Goal: Information Seeking & Learning: Understand process/instructions

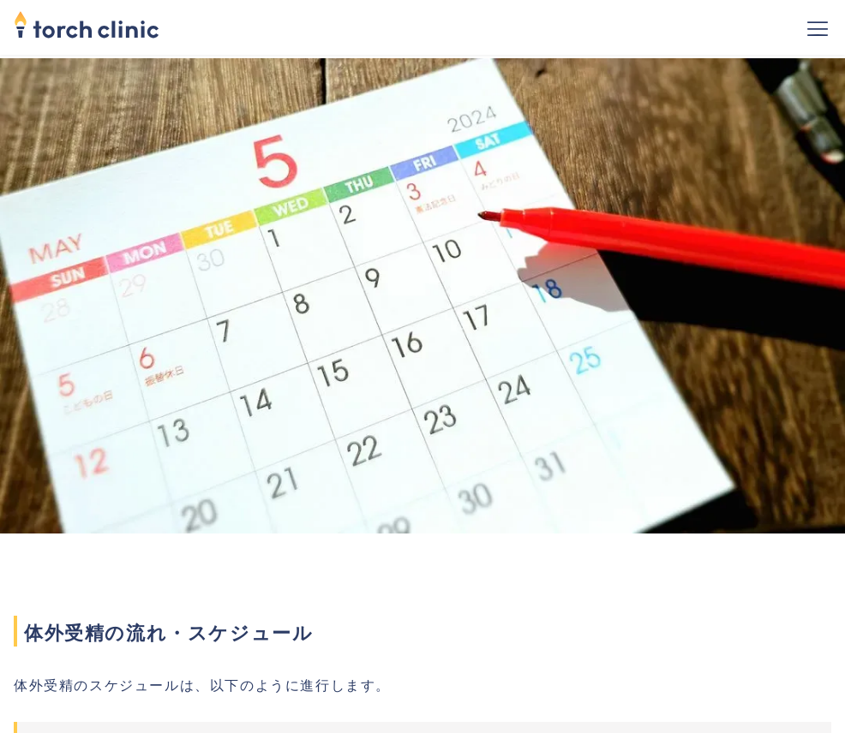
scroll to position [771, 0]
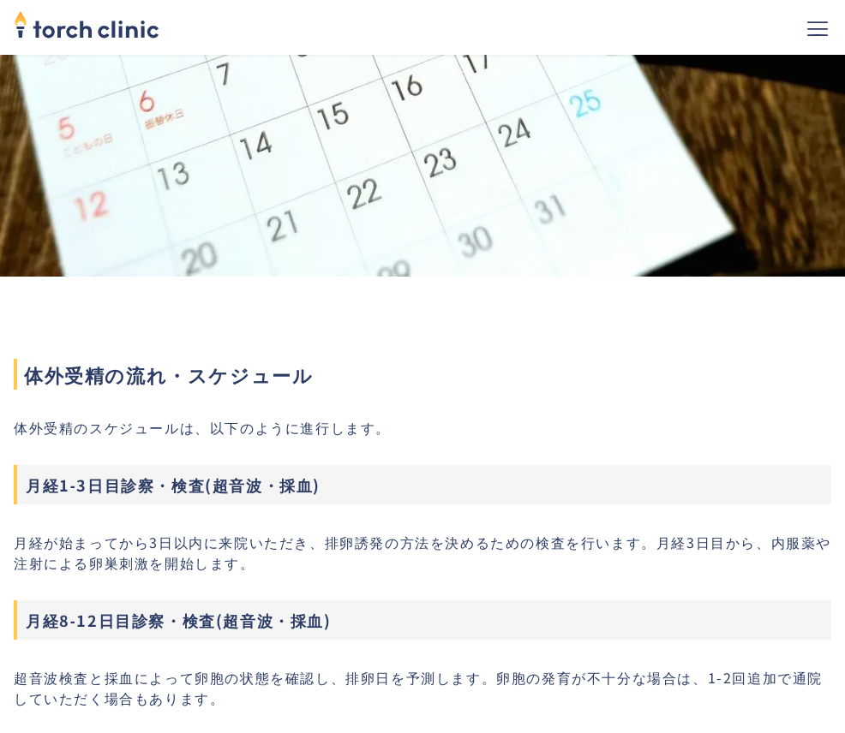
click at [248, 667] on p "超音波検査と採血によって卵胞の状態を確認し、排卵日を予測します。卵胞の発育が不十分な場合は、1-2回追加で通院していただく場合もあります。" at bounding box center [422, 687] width 817 height 41
click at [147, 667] on p "超音波検査と採血によって卵胞の状態を確認し、排卵日を予測します。卵胞の発育が不十分な場合は、1-2回追加で通院していただく場合もあります。" at bounding box center [422, 687] width 817 height 41
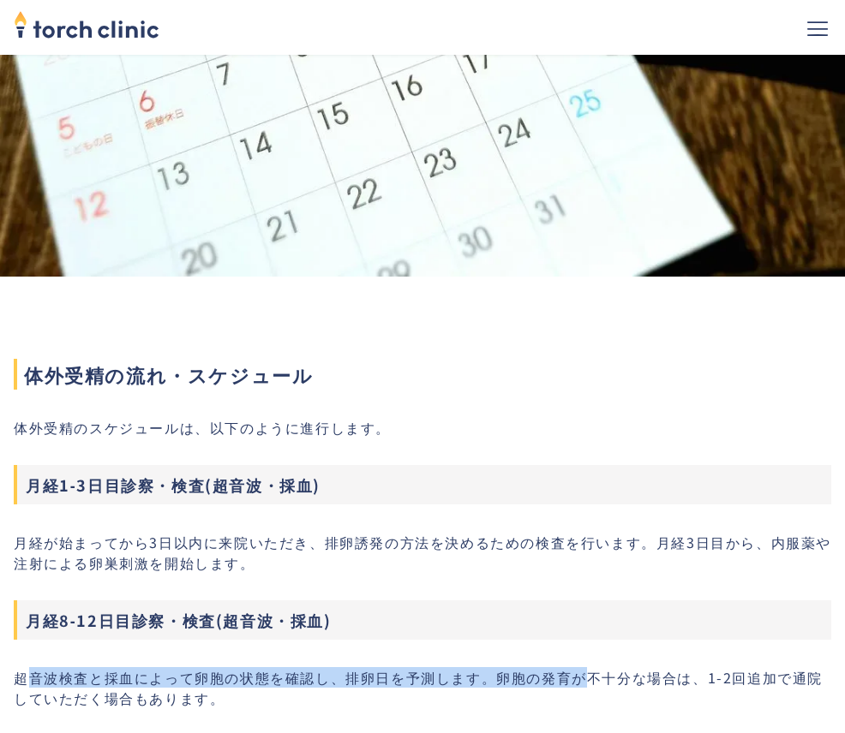
drag, startPoint x: 25, startPoint y: 479, endPoint x: 182, endPoint y: 478, distance: 156.8
click at [157, 667] on p "超音波検査と採血によって卵胞の状態を確認し、排卵日を予測します。卵胞の発育が不十分な場合は、1-2回追加で通院していただく場合もあります。" at bounding box center [422, 687] width 817 height 41
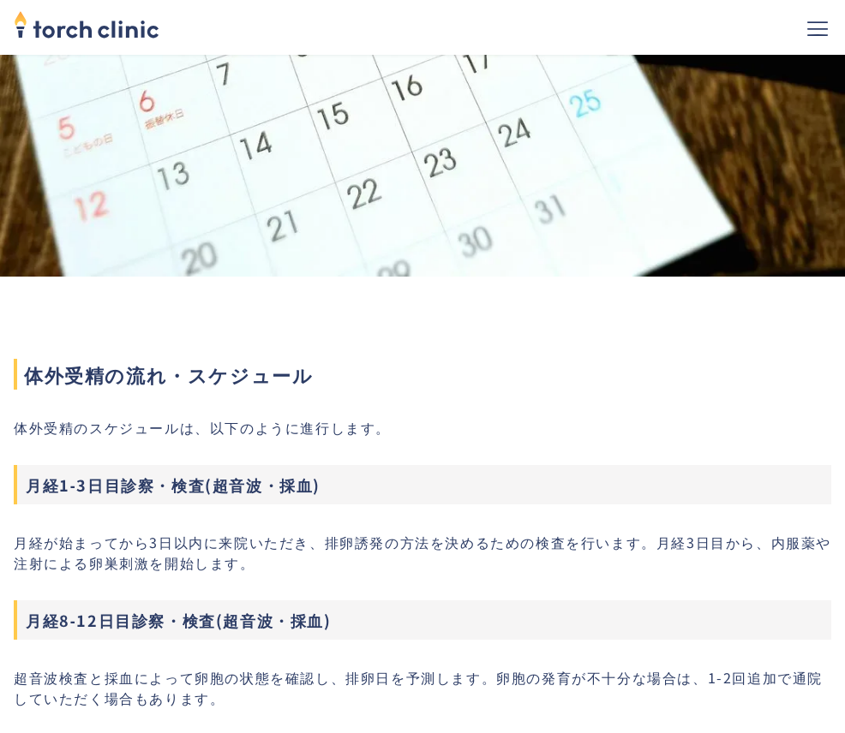
click at [238, 667] on p "超音波検査と採血によって卵胞の状態を確認し、排卵日を予測します。卵胞の発育が不十分な場合は、1-2回追加で通院していただく場合もあります。" at bounding box center [422, 687] width 817 height 41
click at [194, 667] on p "超音波検査と採血によって卵胞の状態を確認し、排卵日を予測します。卵胞の発育が不十分な場合は、1-2回追加で通院していただく場合もあります。" at bounding box center [422, 687] width 817 height 41
click at [263, 667] on p "超音波検査と採血によって卵胞の状態を確認し、排卵日を予測します。卵胞の発育が不十分な場合は、1-2回追加で通院していただく場合もあります。" at bounding box center [422, 687] width 817 height 41
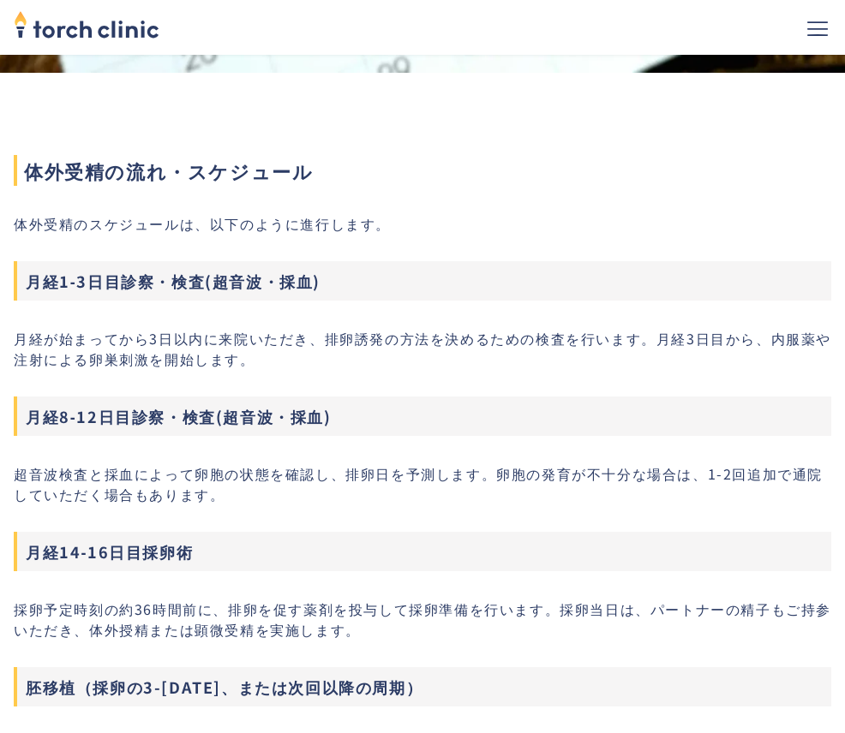
scroll to position [1028, 0]
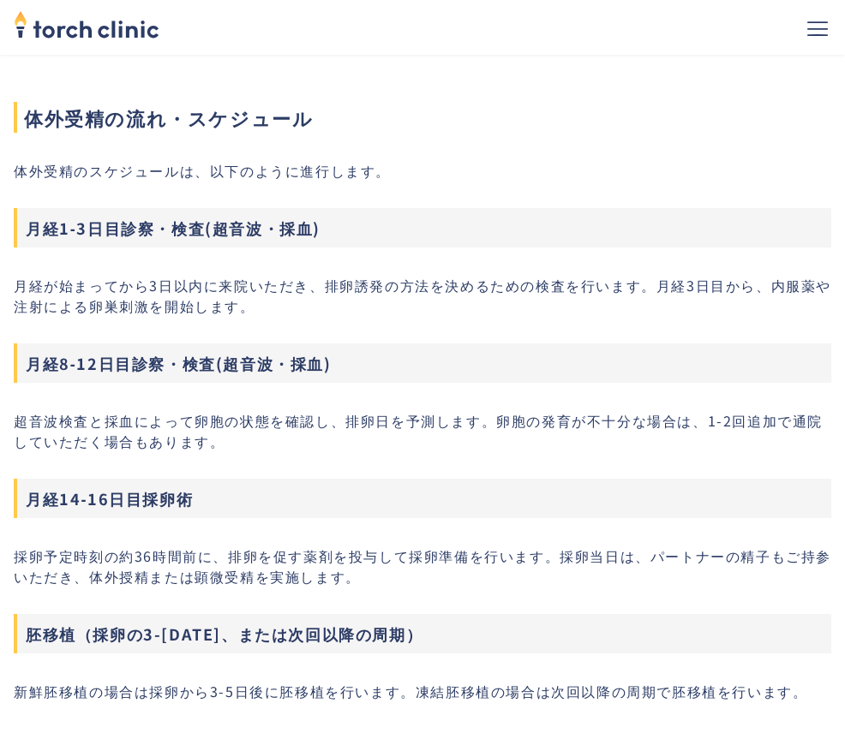
click at [329, 681] on p "新鮮胚移植の場合は採卵から3-5日後に胚移植を行います。凍結胚移植の場合は次回以降の周期で胚移植を行います。" at bounding box center [422, 691] width 817 height 21
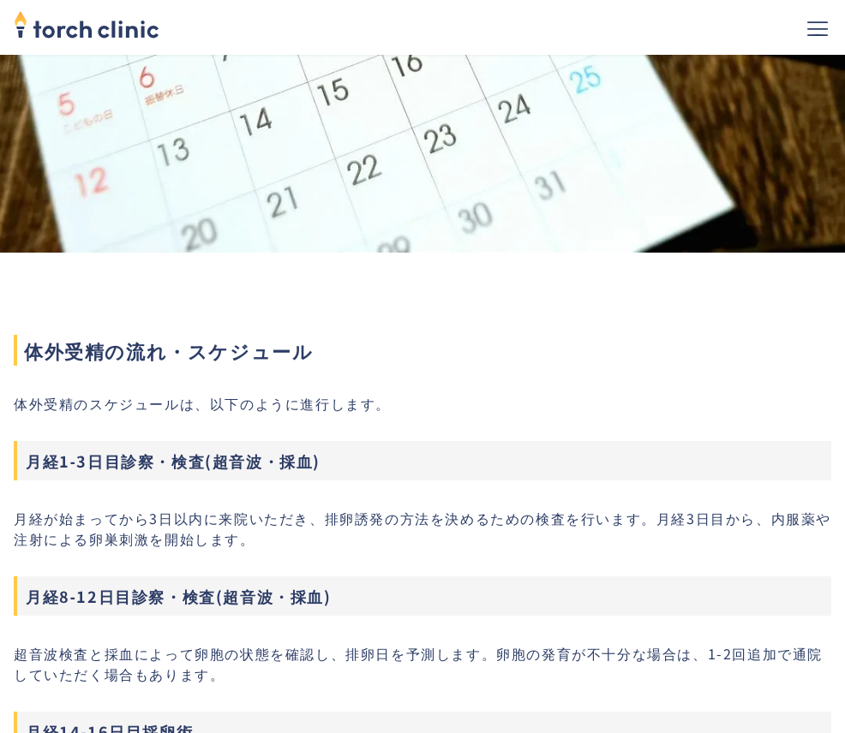
scroll to position [771, 0]
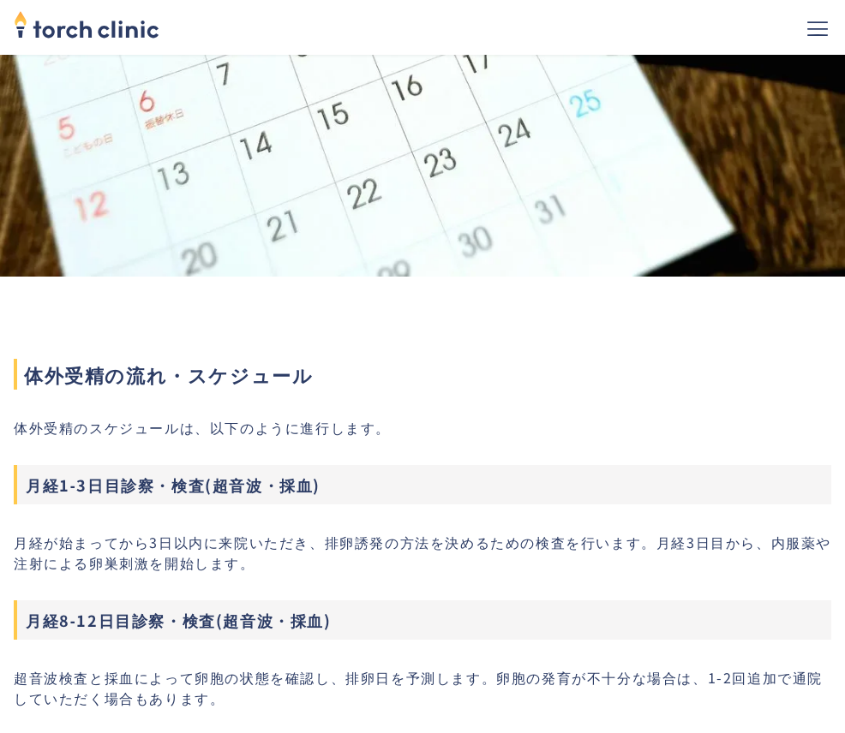
click at [216, 667] on p "超音波検査と採血によって卵胞の状態を確認し、排卵日を予測します。卵胞の発育が不十分な場合は、1-2回追加で通院していただく場合もあります。" at bounding box center [422, 687] width 817 height 41
click at [154, 667] on p "超音波検査と採血によって卵胞の状態を確認し、排卵日を予測します。卵胞の発育が不十分な場合は、1-2回追加で通院していただく場合もあります。" at bounding box center [422, 687] width 817 height 41
